Goal: Find specific page/section: Find specific page/section

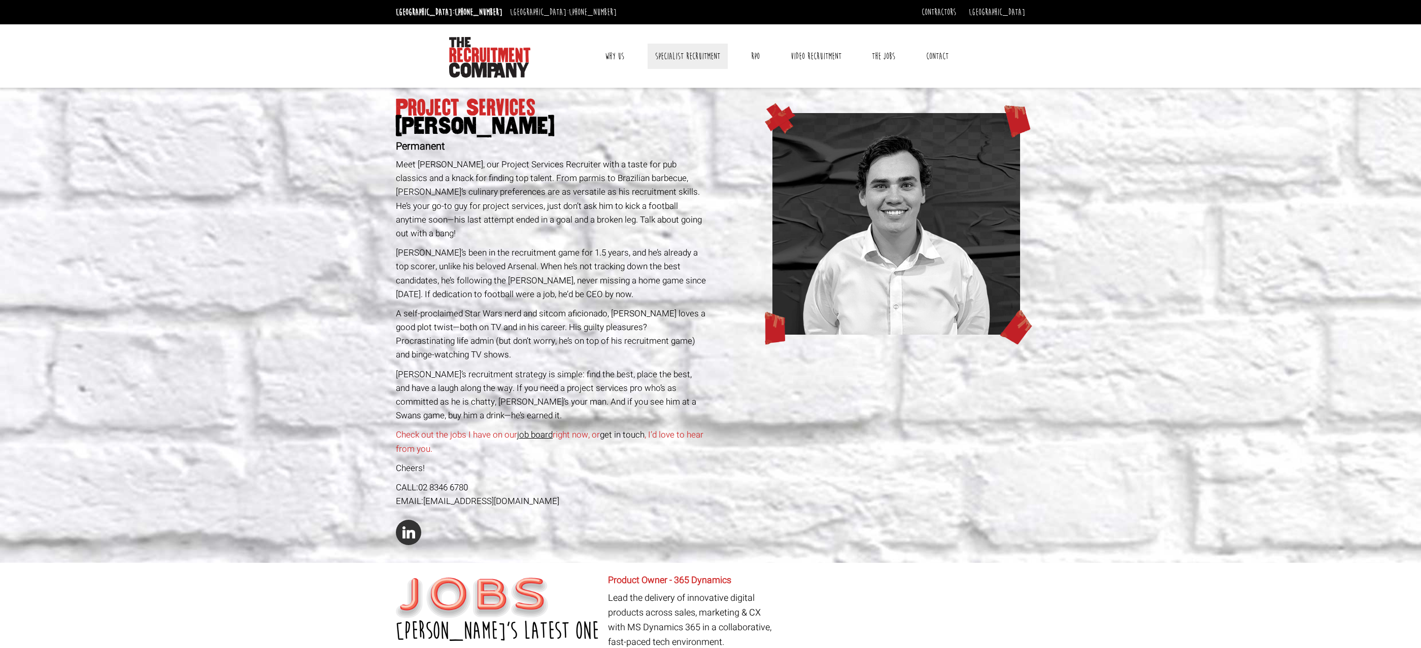
scroll to position [19, 0]
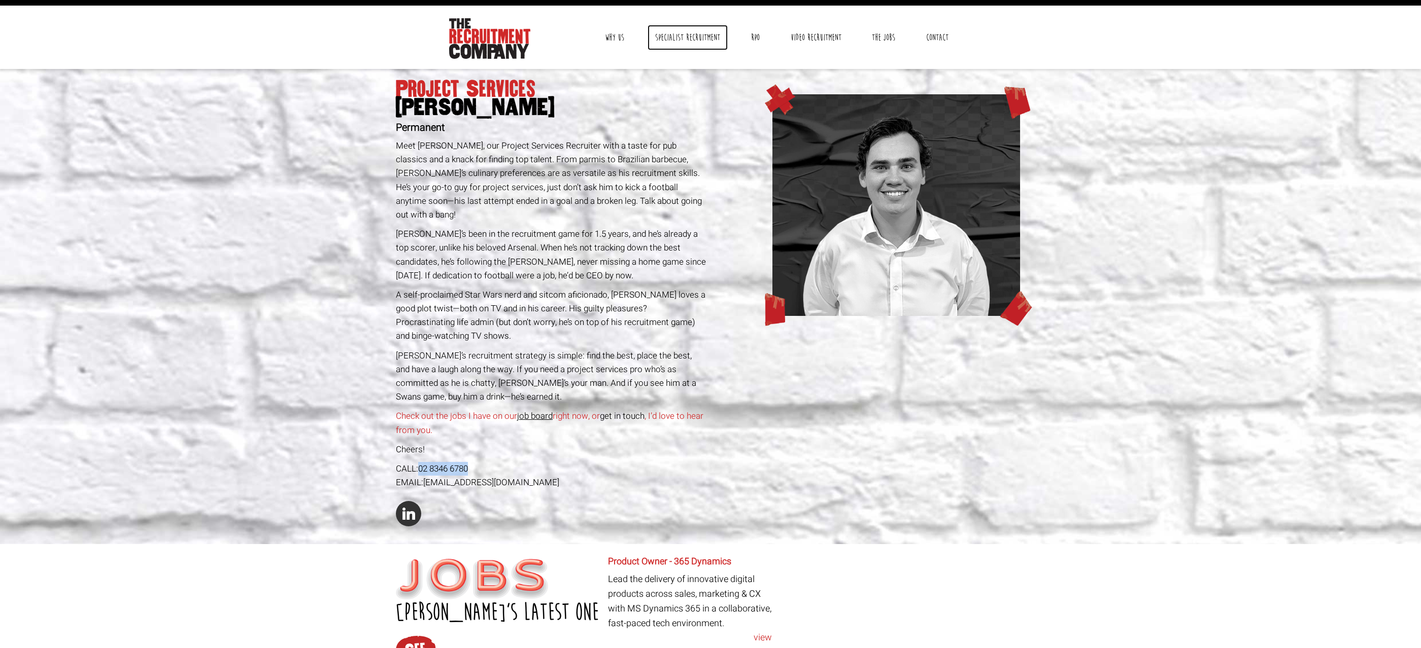
click at [708, 35] on link "Specialist Recruitment" at bounding box center [687, 37] width 80 height 25
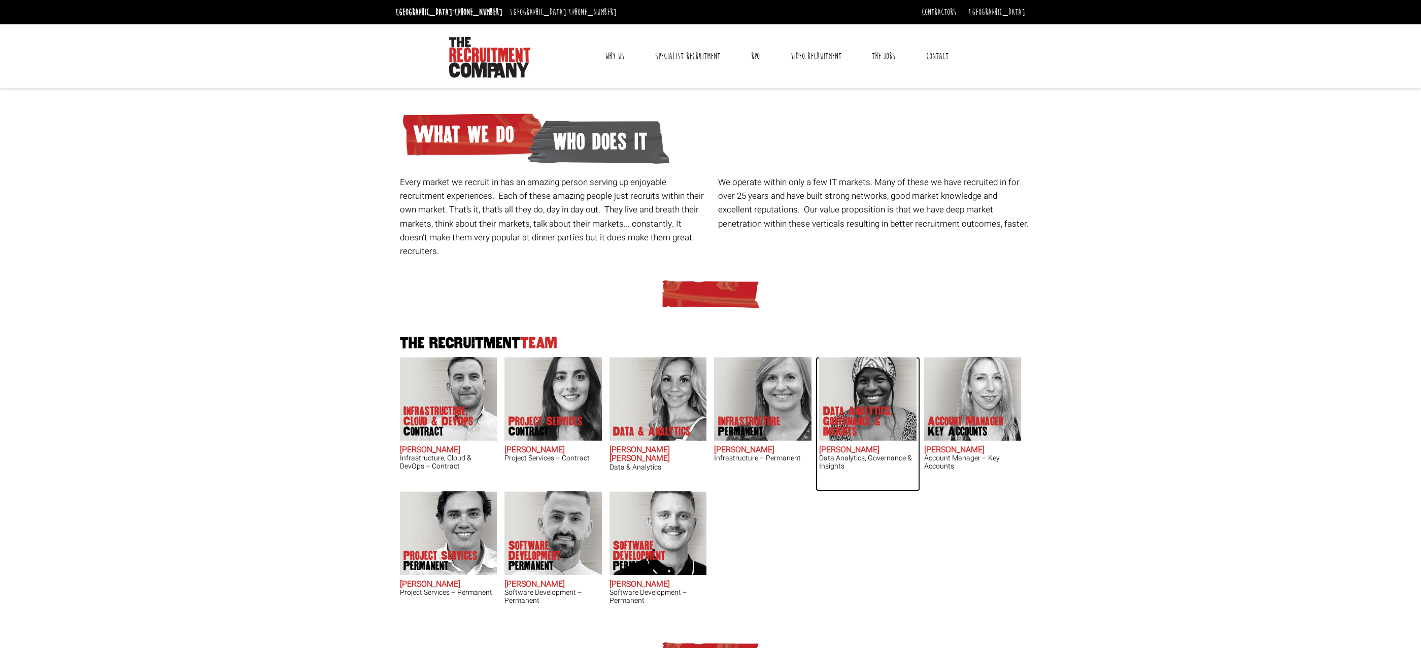
click at [846, 455] on h3 "Data Analytics, Governance & Insights" at bounding box center [867, 463] width 97 height 16
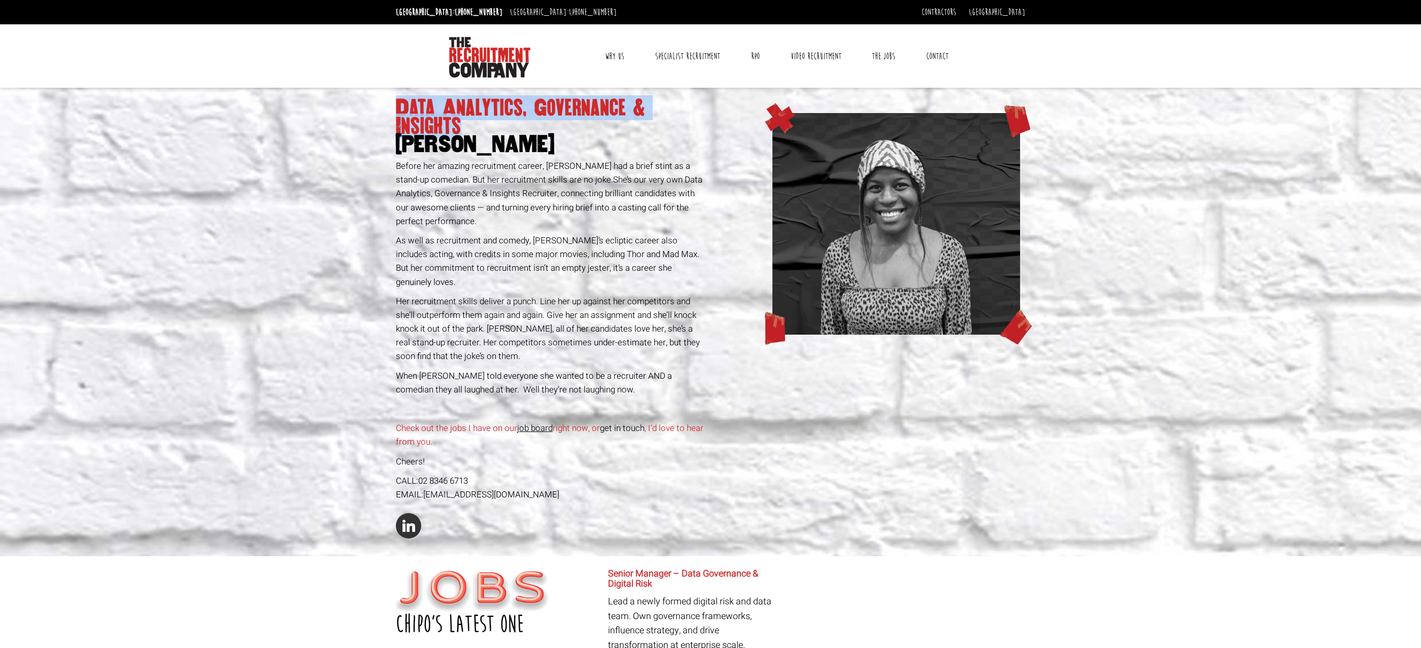
drag, startPoint x: 466, startPoint y: 129, endPoint x: 391, endPoint y: 93, distance: 82.6
click at [391, 93] on section "Data Analytics, Governance & Insights Chipo Riva Before her amazing recruitment…" at bounding box center [710, 322] width 1421 height 469
copy h1 "Data Analytics, Governance & Insights"
